Goal: Register for event/course

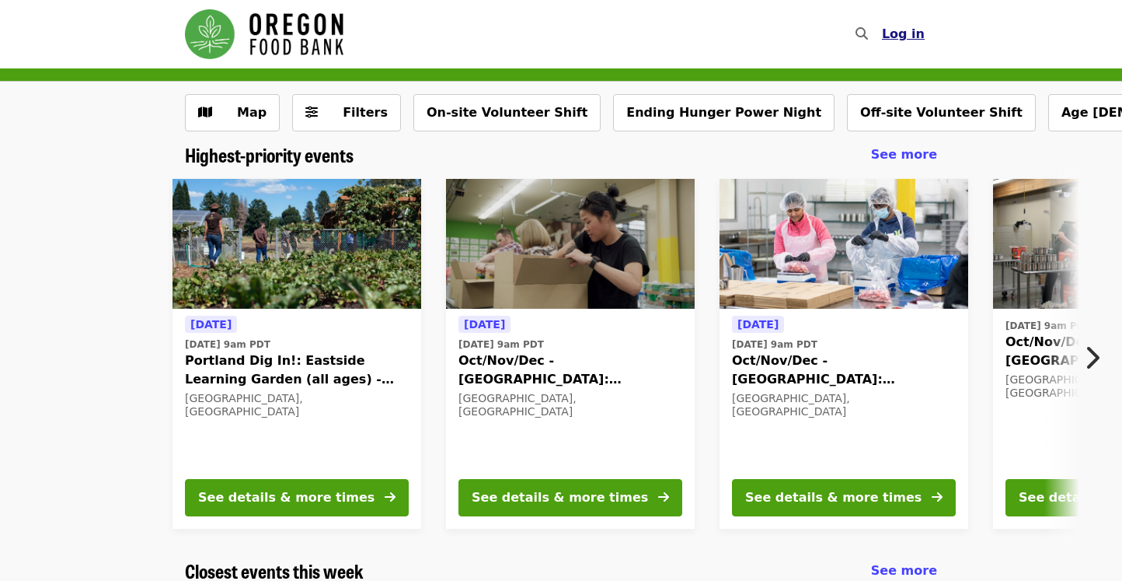
click at [899, 40] on span "Log in" at bounding box center [903, 33] width 43 height 15
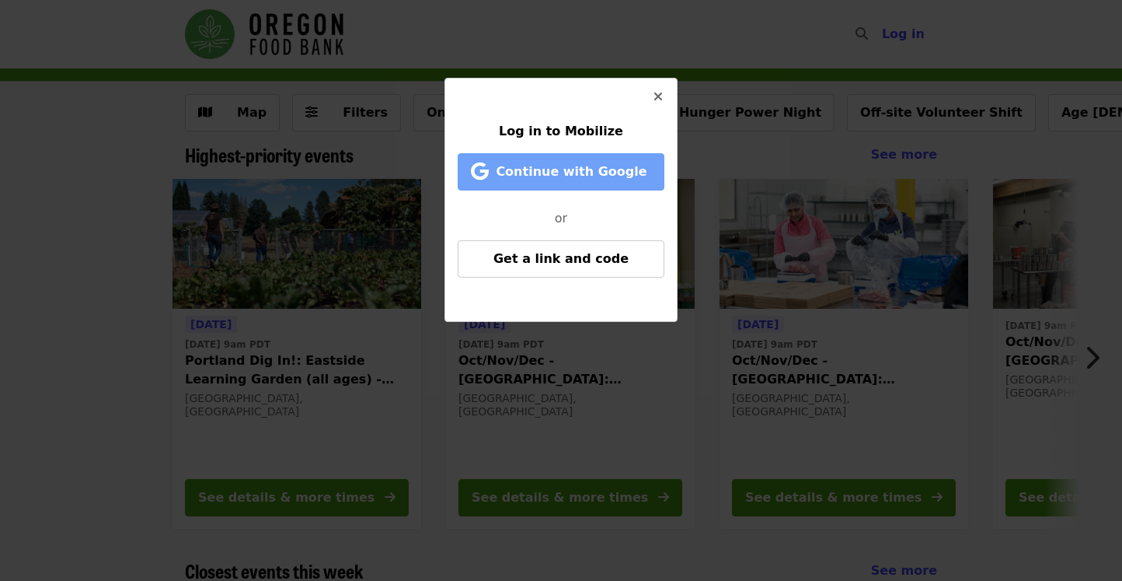
click at [574, 170] on span "Continue with Google" at bounding box center [571, 171] width 151 height 15
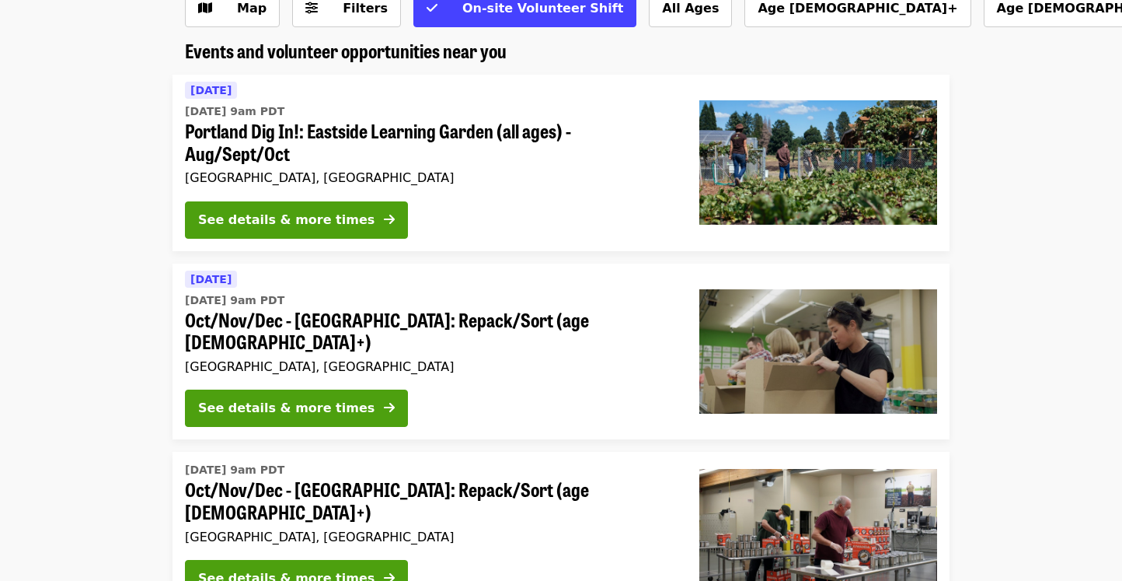
scroll to position [106, 0]
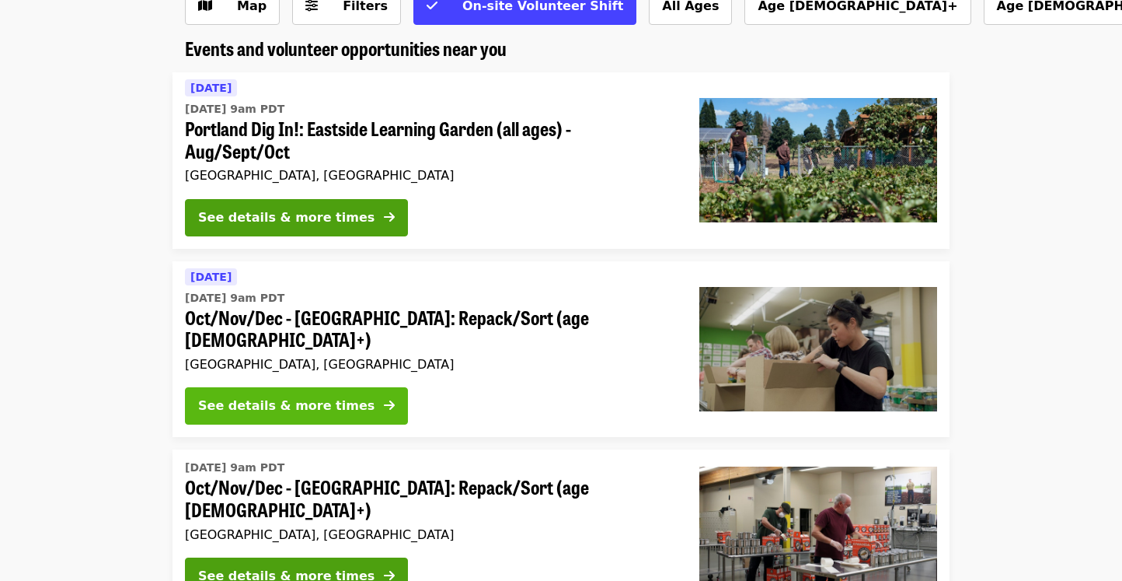
click at [222, 396] on div "See details & more times" at bounding box center [286, 405] width 176 height 19
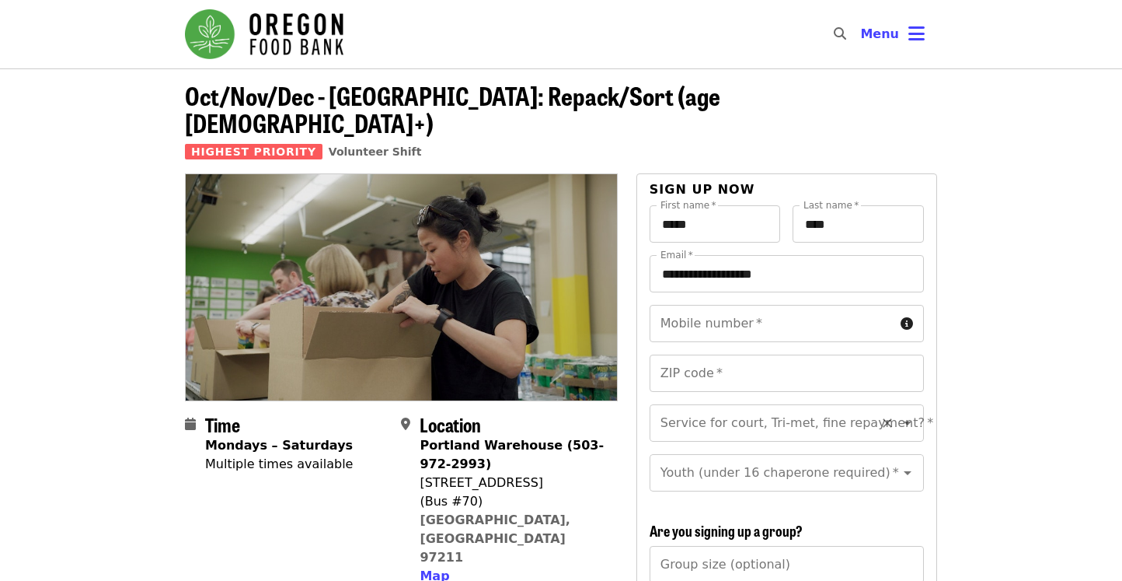
click at [706, 408] on input "Service for court, Tri-met, fine repayment?   *" at bounding box center [767, 423] width 211 height 30
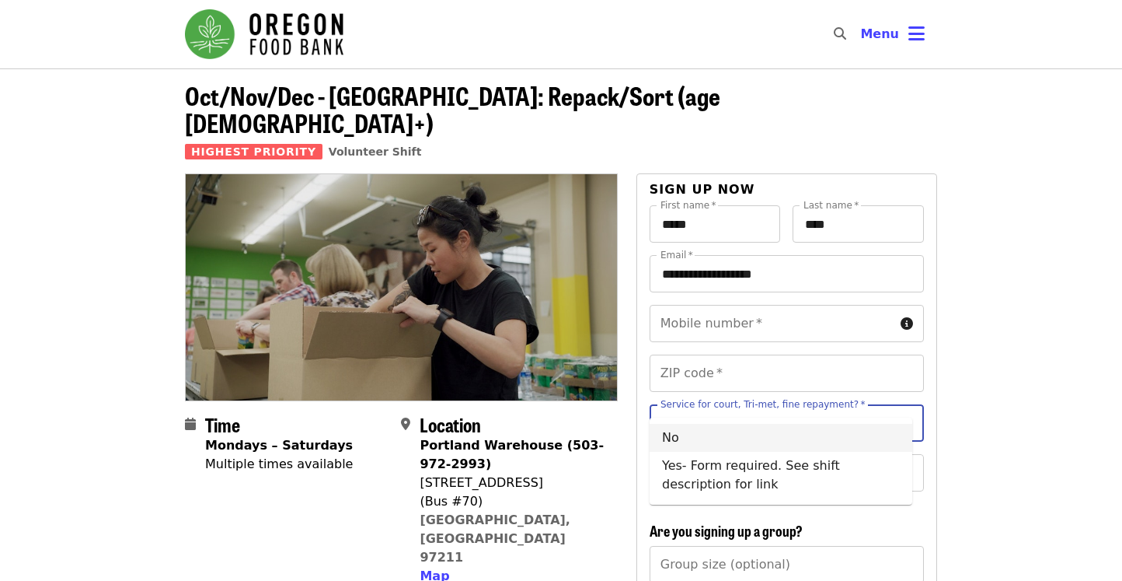
click at [842, 436] on li "No" at bounding box center [781, 438] width 263 height 28
type input "**"
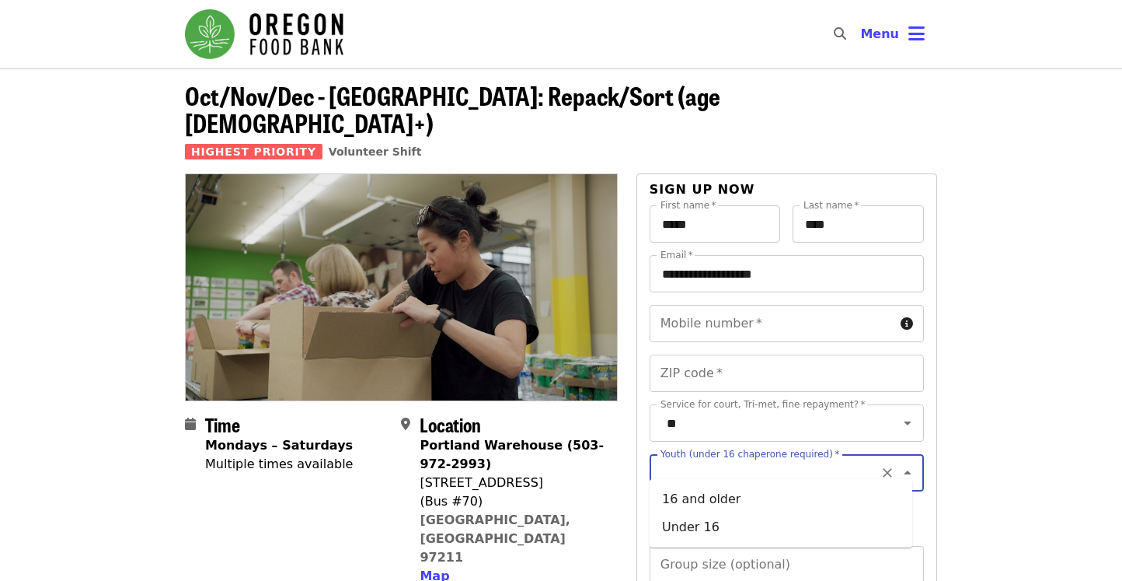
click at [806, 465] on input "Youth (under 16 chaperone required)   *" at bounding box center [767, 473] width 211 height 30
click at [748, 504] on li "16 and older" at bounding box center [781, 499] width 263 height 28
type input "**********"
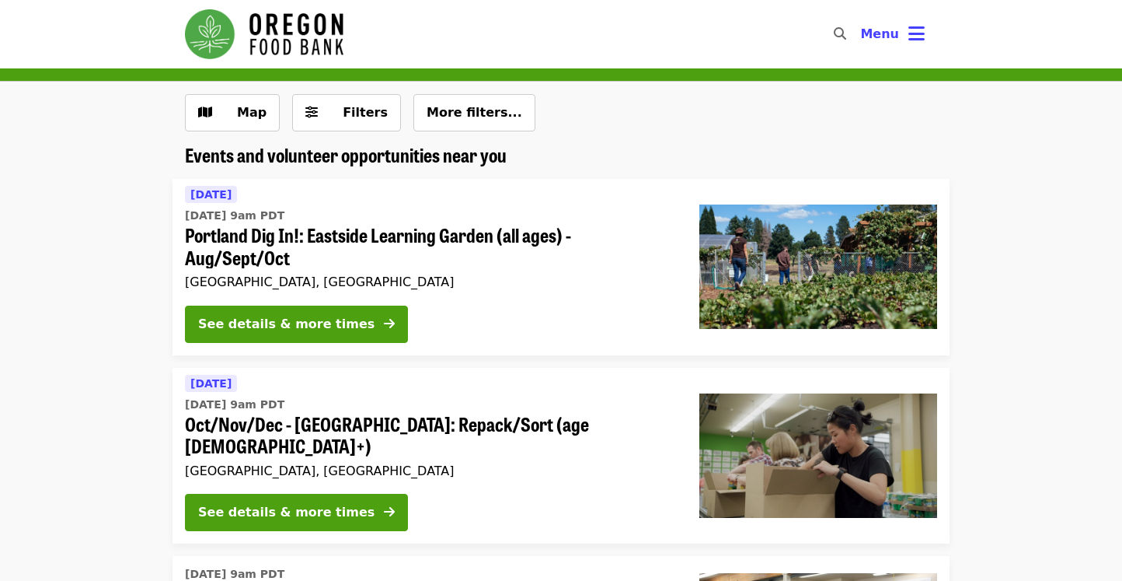
scroll to position [106, 0]
